Goal: Information Seeking & Learning: Check status

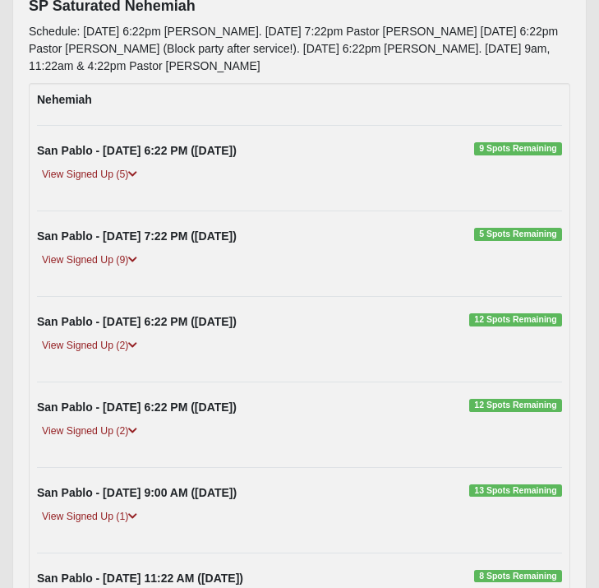
scroll to position [229, 0]
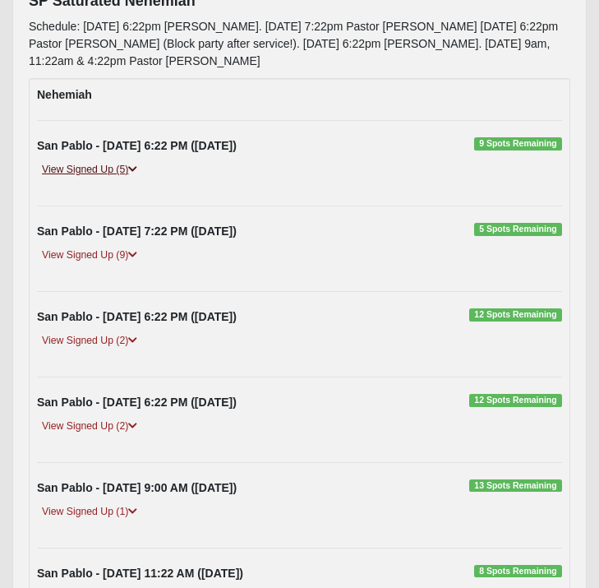
click at [99, 178] on link "View Signed Up (5)" at bounding box center [89, 169] width 105 height 17
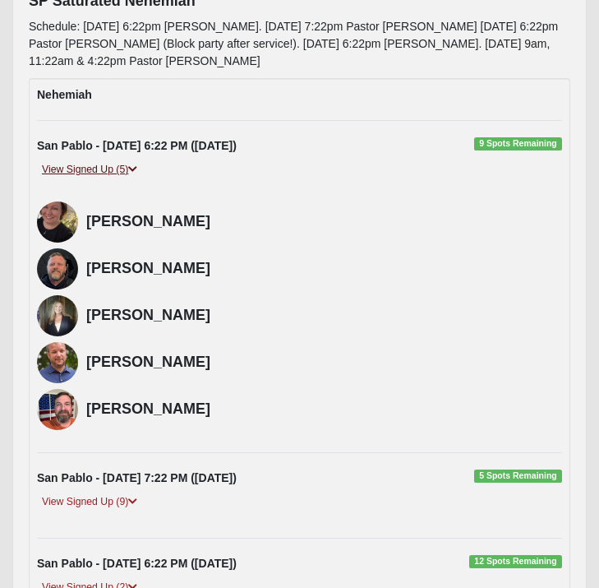
click at [99, 178] on link "View Signed Up (5)" at bounding box center [89, 169] width 105 height 17
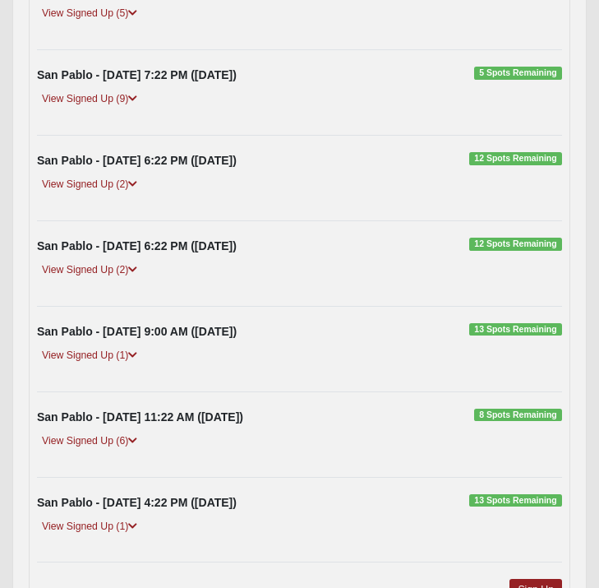
scroll to position [388, 0]
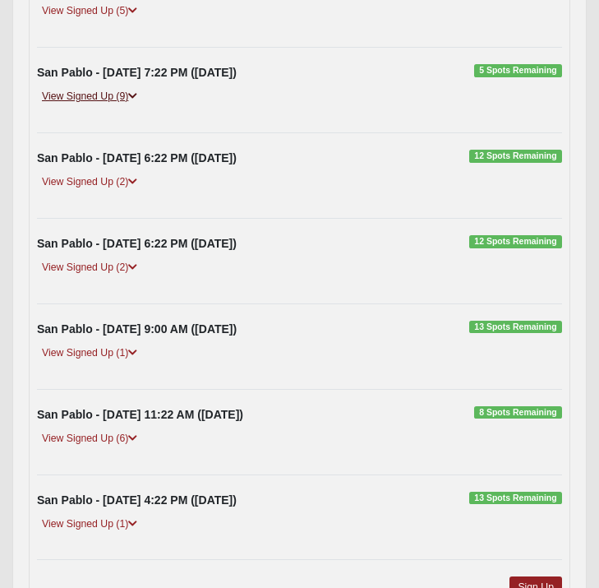
click at [83, 105] on link "View Signed Up (9)" at bounding box center [89, 96] width 105 height 17
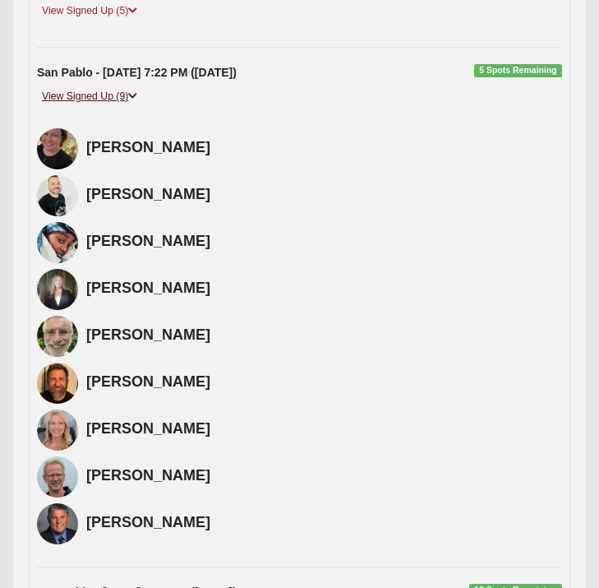
click at [83, 105] on link "View Signed Up (9)" at bounding box center [89, 96] width 105 height 17
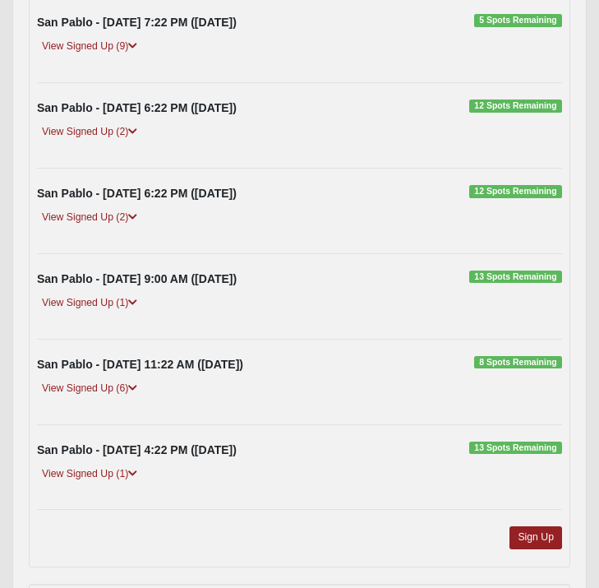
scroll to position [441, 0]
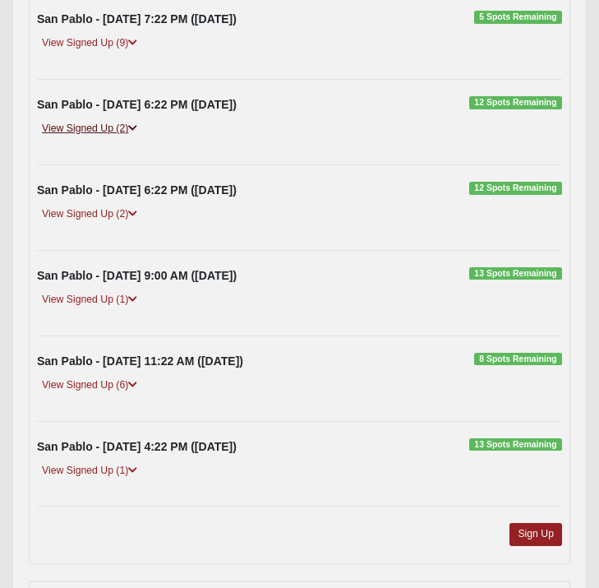
click at [86, 137] on link "View Signed Up (2)" at bounding box center [89, 128] width 105 height 17
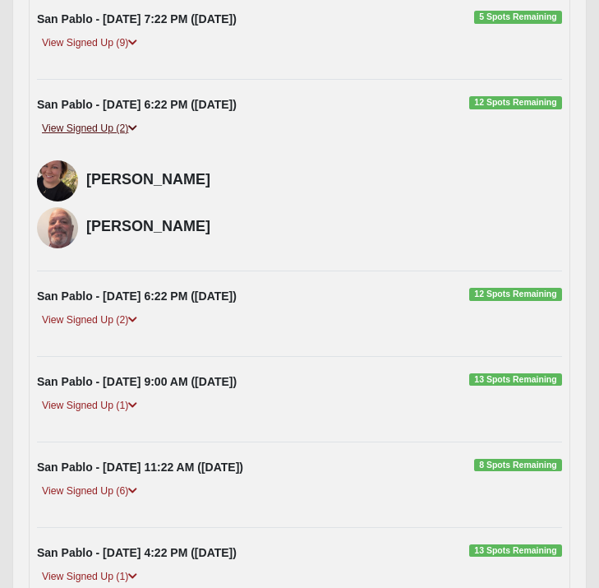
click at [86, 137] on link "View Signed Up (2)" at bounding box center [89, 128] width 105 height 17
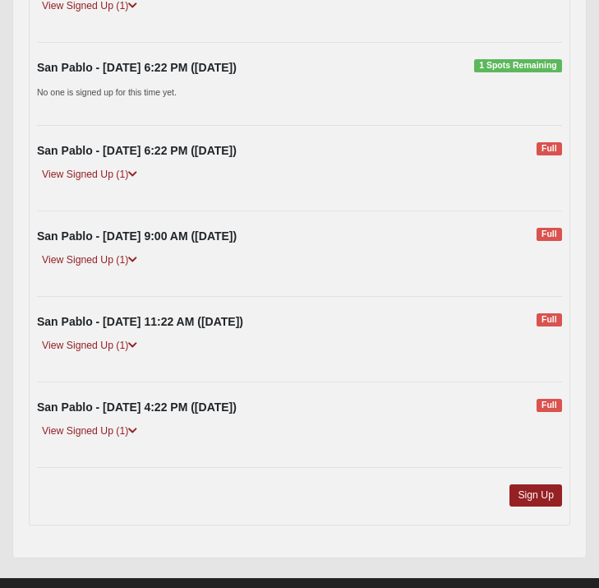
scroll to position [1190, 0]
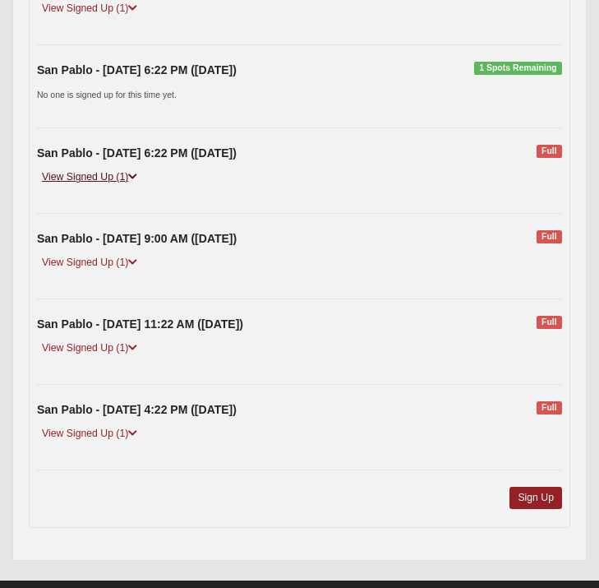
click at [82, 186] on link "View Signed Up (1)" at bounding box center [89, 176] width 105 height 17
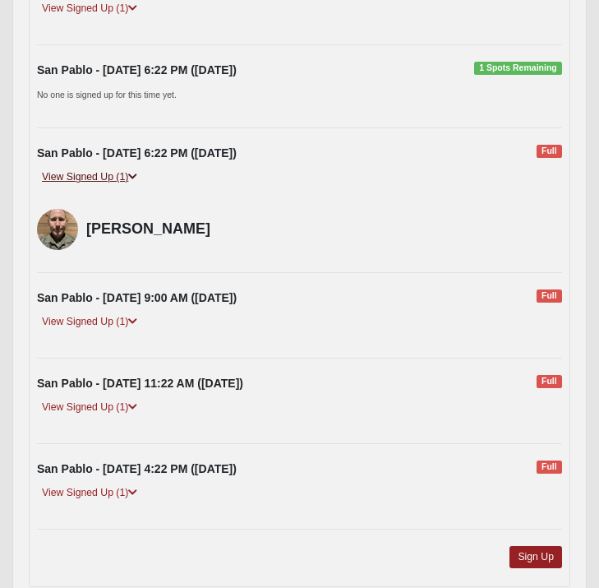
click at [82, 186] on link "View Signed Up (1)" at bounding box center [89, 176] width 105 height 17
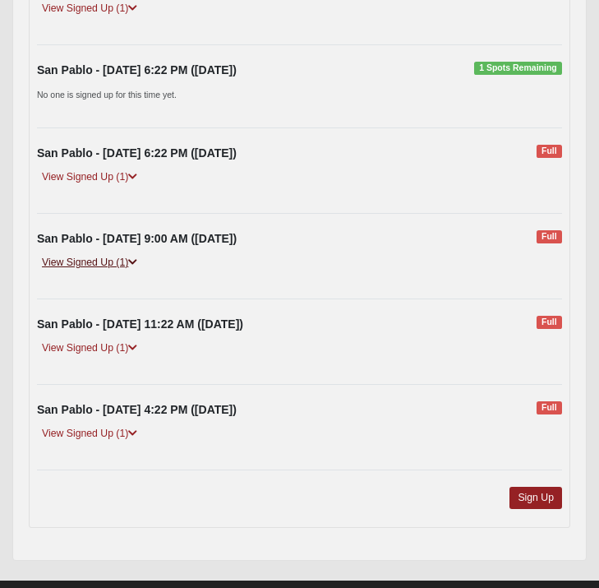
click at [82, 271] on link "View Signed Up (1)" at bounding box center [89, 262] width 105 height 17
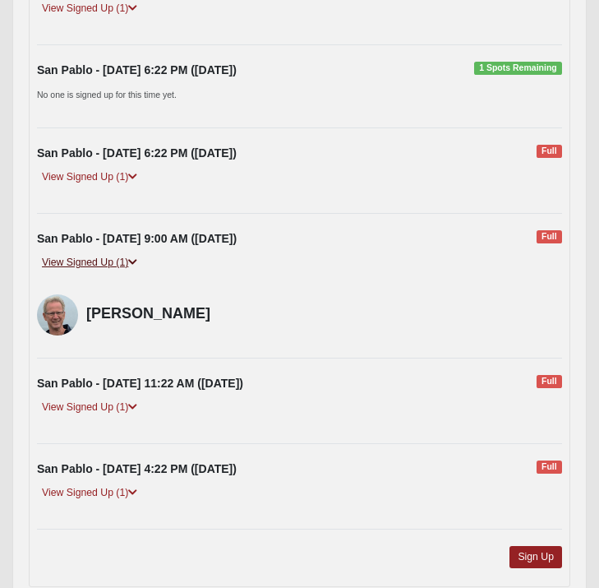
click at [82, 271] on link "View Signed Up (1)" at bounding box center [89, 262] width 105 height 17
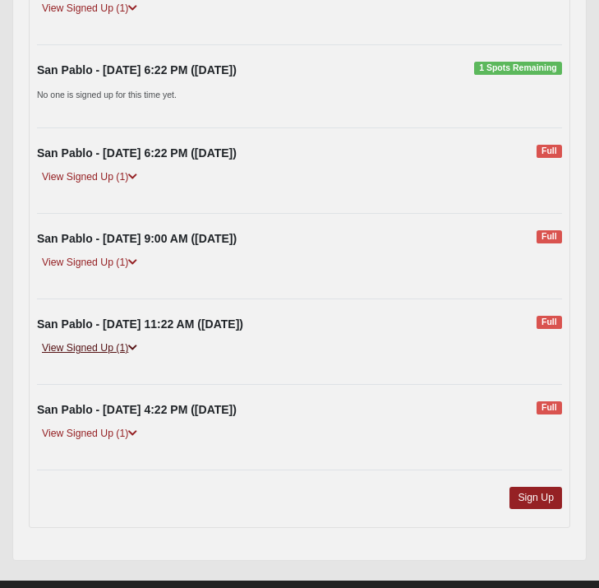
click at [90, 357] on link "View Signed Up (1)" at bounding box center [89, 347] width 105 height 17
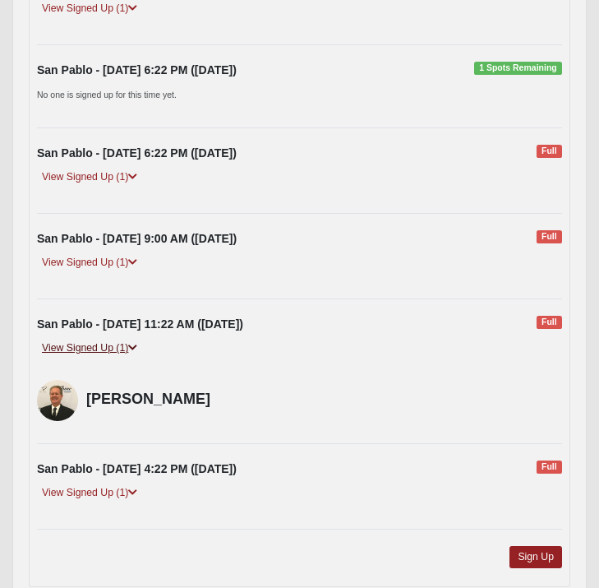
click at [90, 357] on link "View Signed Up (1)" at bounding box center [89, 347] width 105 height 17
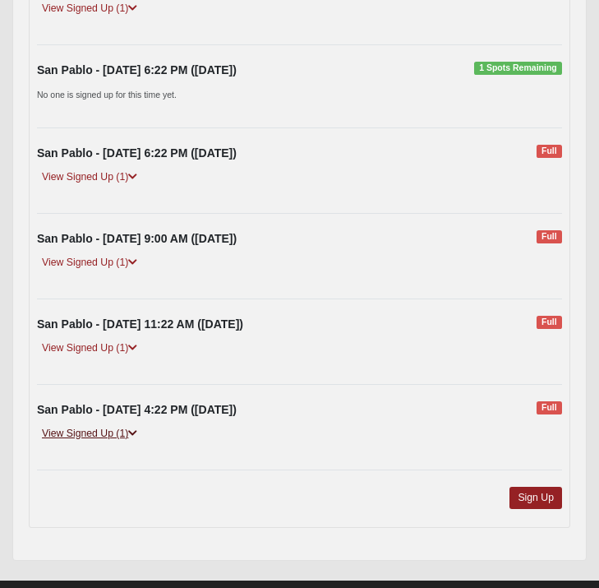
click at [93, 442] on link "View Signed Up (1)" at bounding box center [89, 433] width 105 height 17
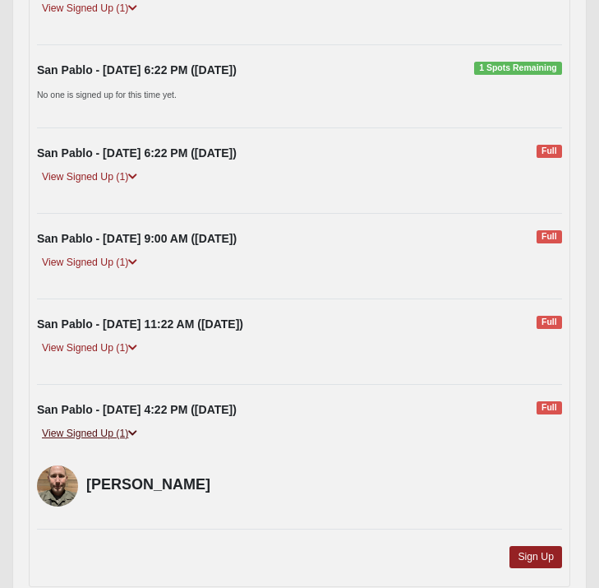
click at [93, 442] on link "View Signed Up (1)" at bounding box center [89, 433] width 105 height 17
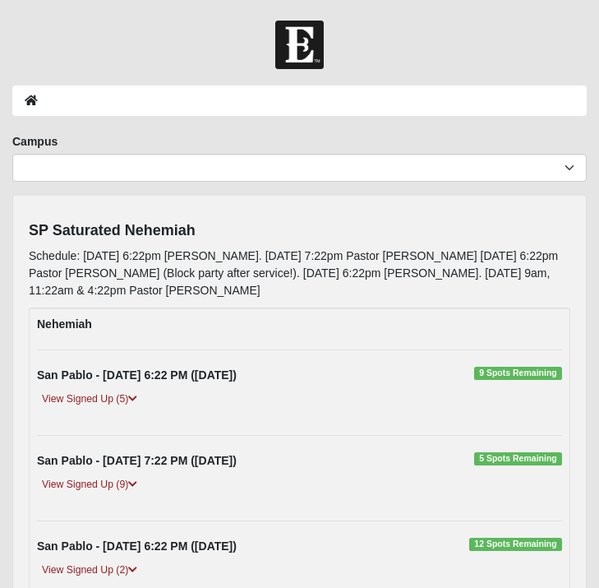
scroll to position [0, 0]
